Goal: Task Accomplishment & Management: Use online tool/utility

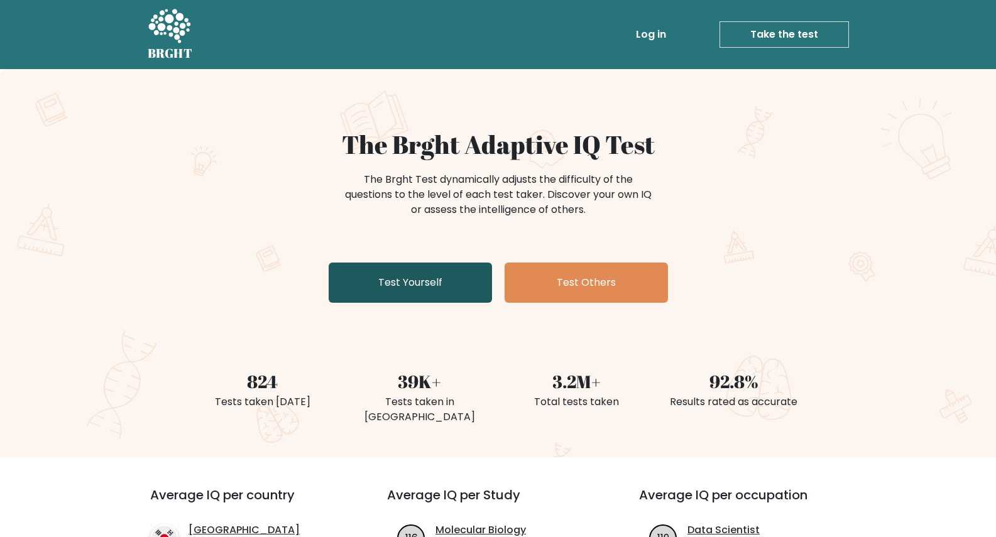
click at [459, 287] on link "Test Yourself" at bounding box center [410, 283] width 163 height 40
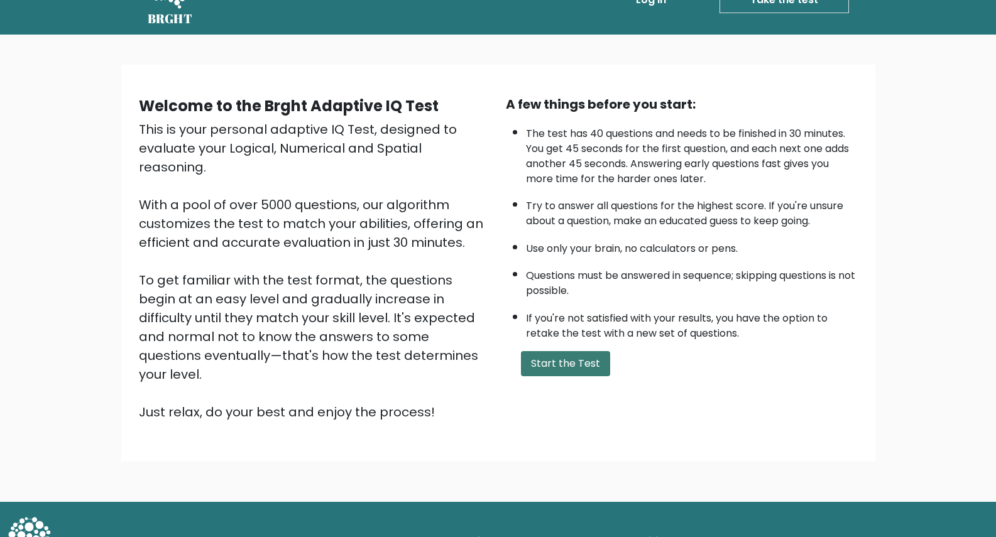
scroll to position [38, 0]
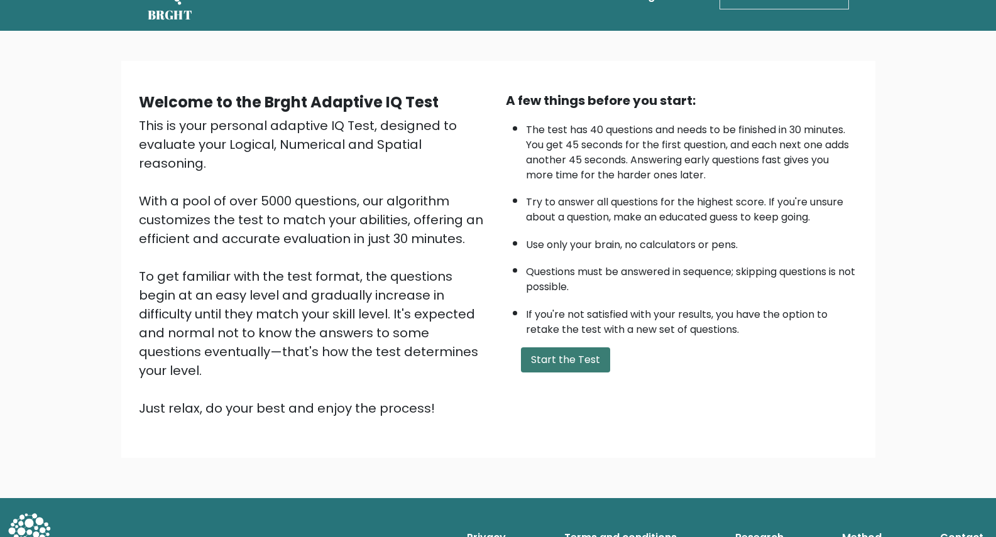
click at [565, 370] on button "Start the Test" at bounding box center [565, 359] width 89 height 25
